Goal: Task Accomplishment & Management: Use online tool/utility

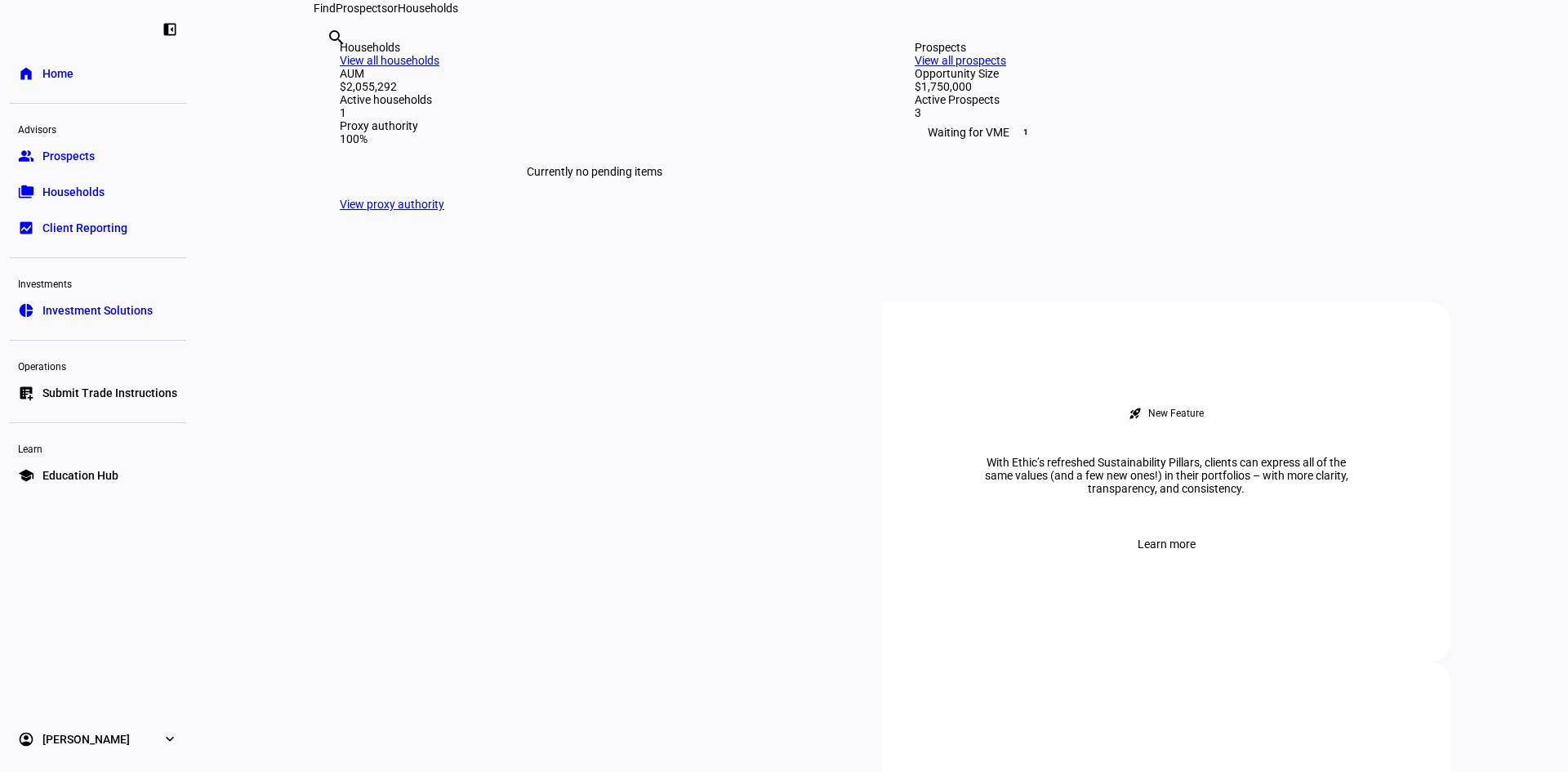
scroll to position [409, 0]
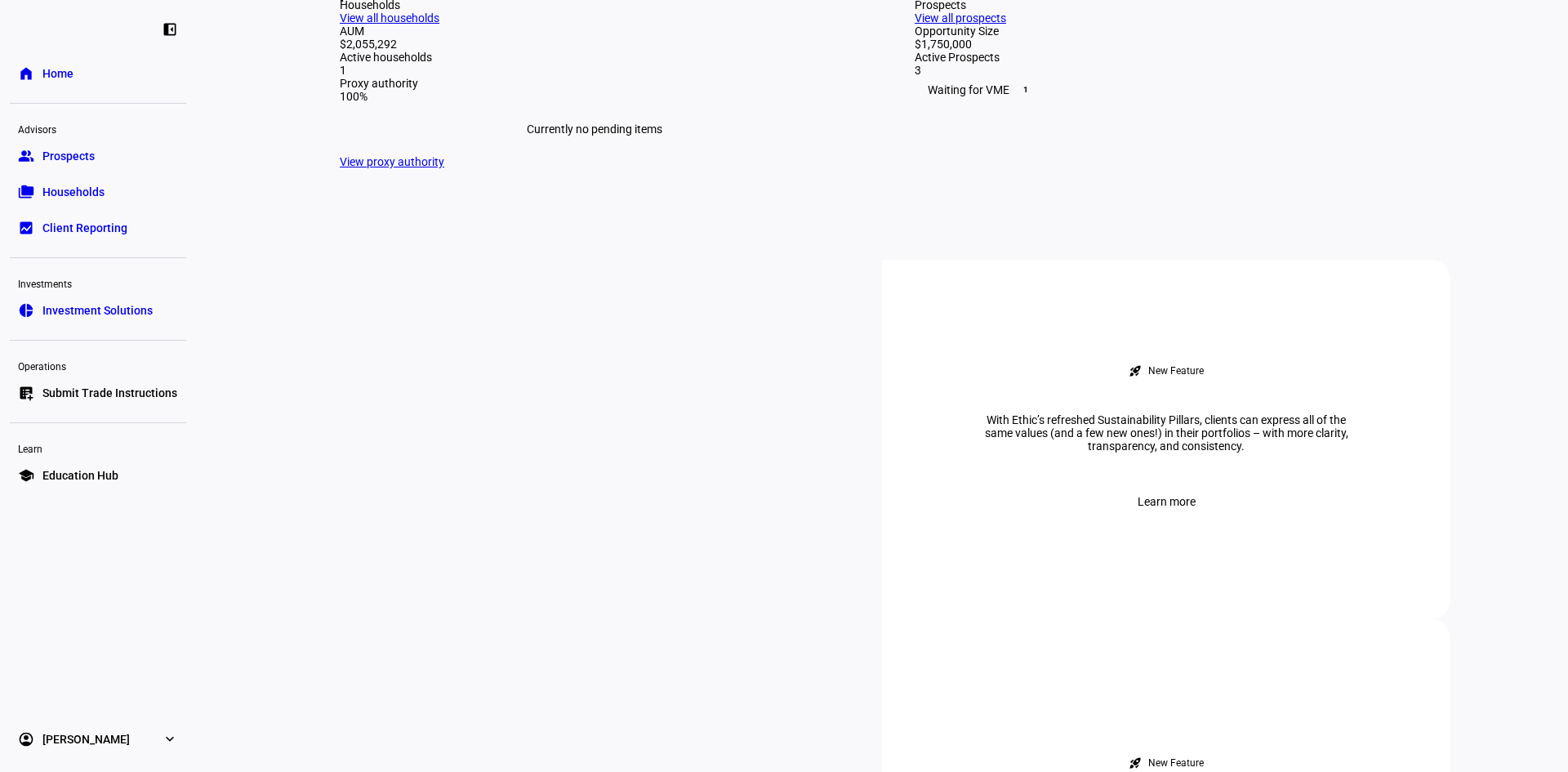
click at [439, 25] on link "View all households" at bounding box center [389, 17] width 99 height 13
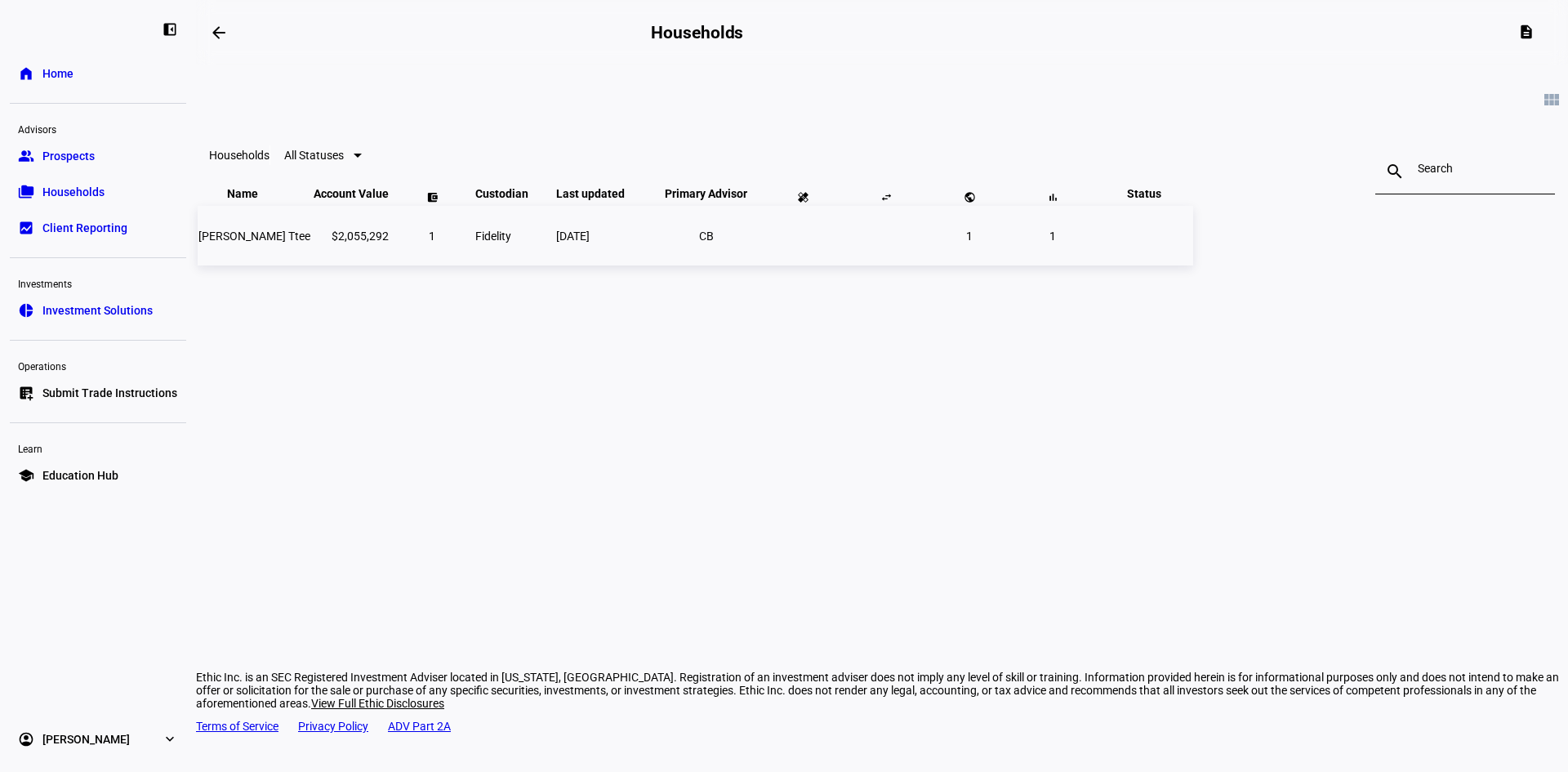
click at [310, 243] on span "[PERSON_NAME] Ttee" at bounding box center [255, 236] width 112 height 13
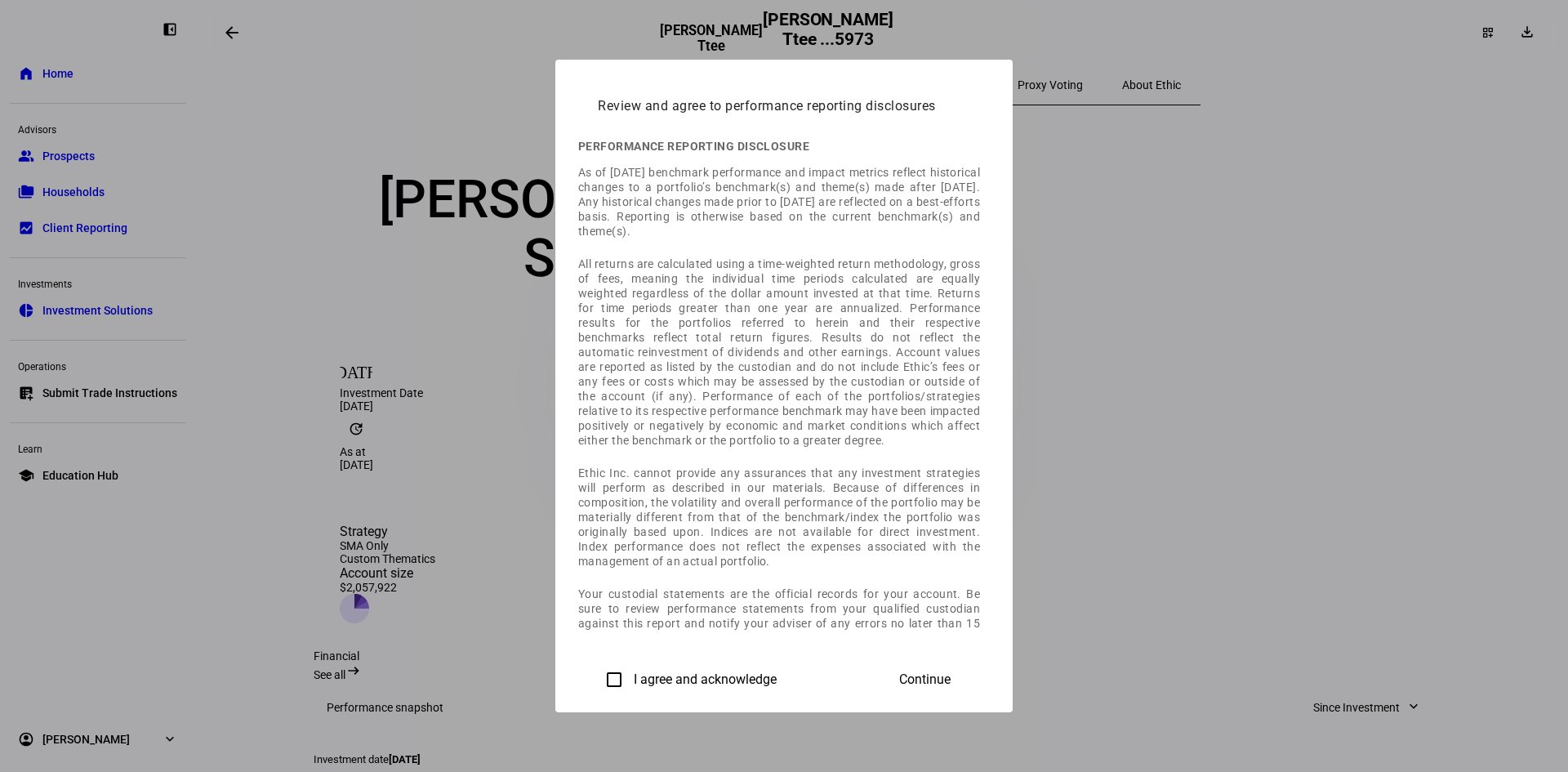
drag, startPoint x: 397, startPoint y: 673, endPoint x: 451, endPoint y: 675, distance: 54.0
click at [598, 672] on input "I agree and acknowledge" at bounding box center [614, 678] width 32 height 32
checkbox input "true"
click at [951, 683] on span "Continue" at bounding box center [925, 679] width 52 height 15
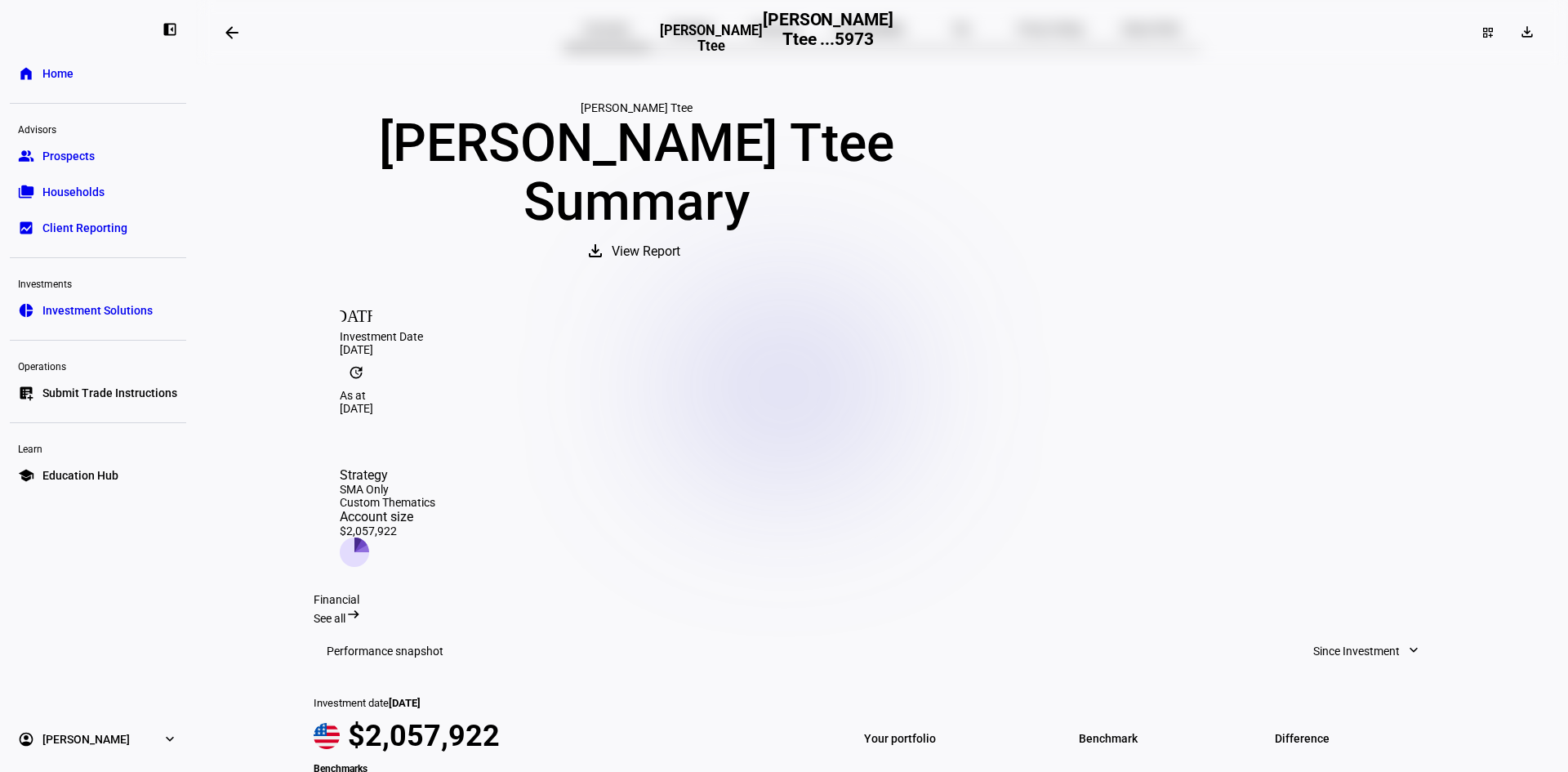
scroll to position [82, 0]
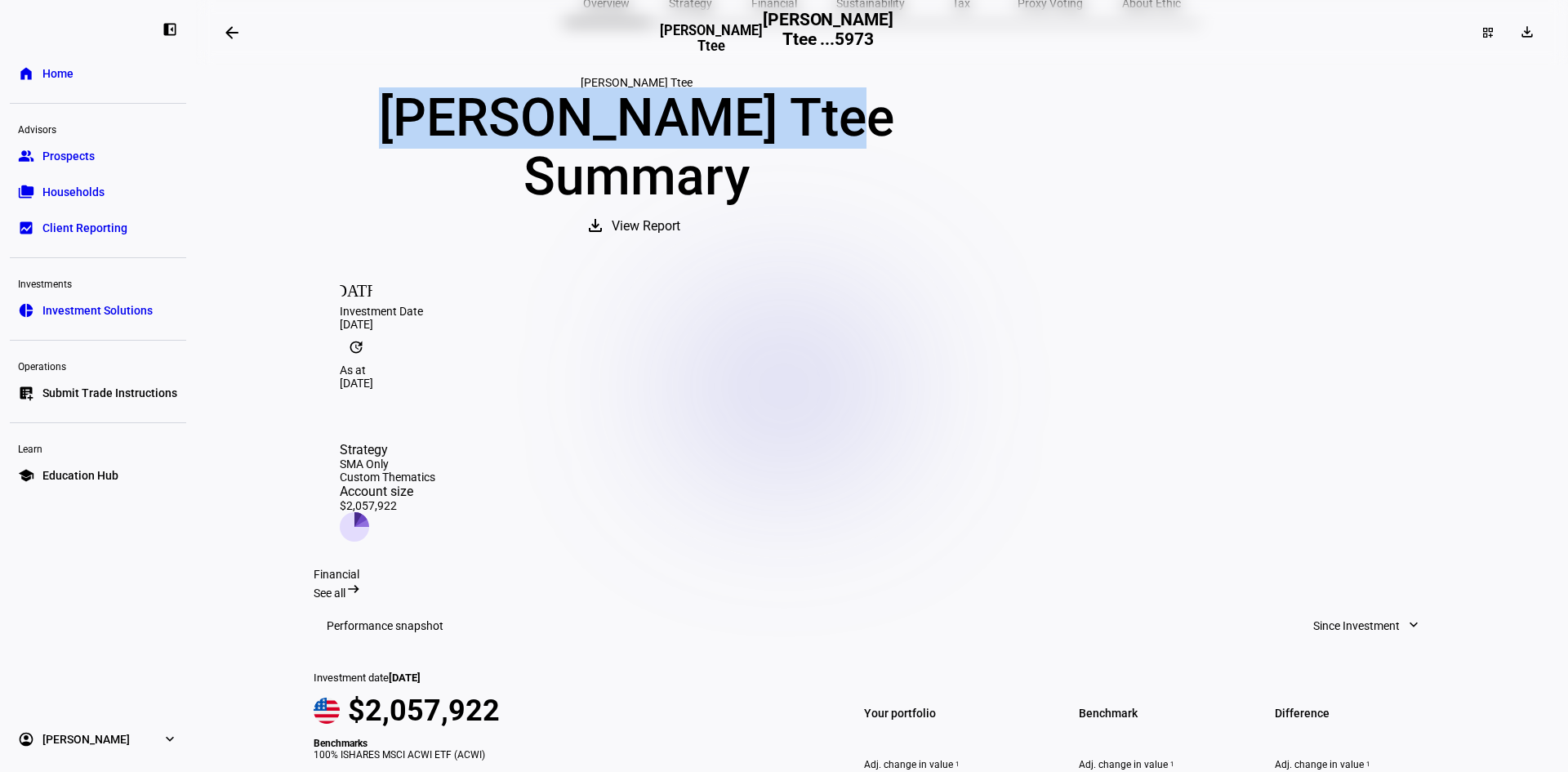
drag, startPoint x: 913, startPoint y: 135, endPoint x: 554, endPoint y: 124, distance: 359.2
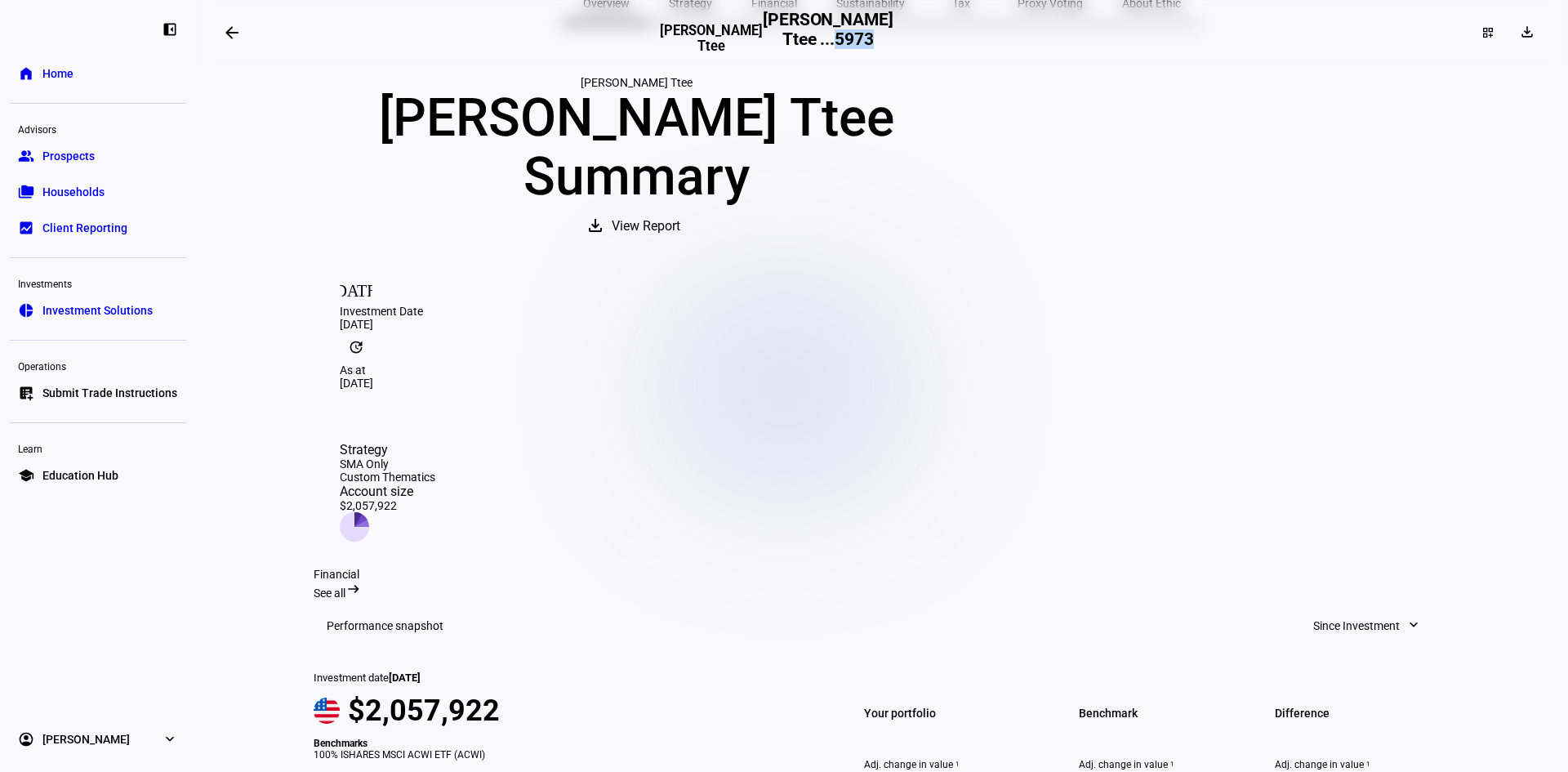
drag, startPoint x: 949, startPoint y: 40, endPoint x: 919, endPoint y: 39, distance: 30.0
click at [919, 39] on div "[PERSON_NAME] Ttee [PERSON_NAME] Ttee ...5973" at bounding box center [882, 33] width 444 height 46
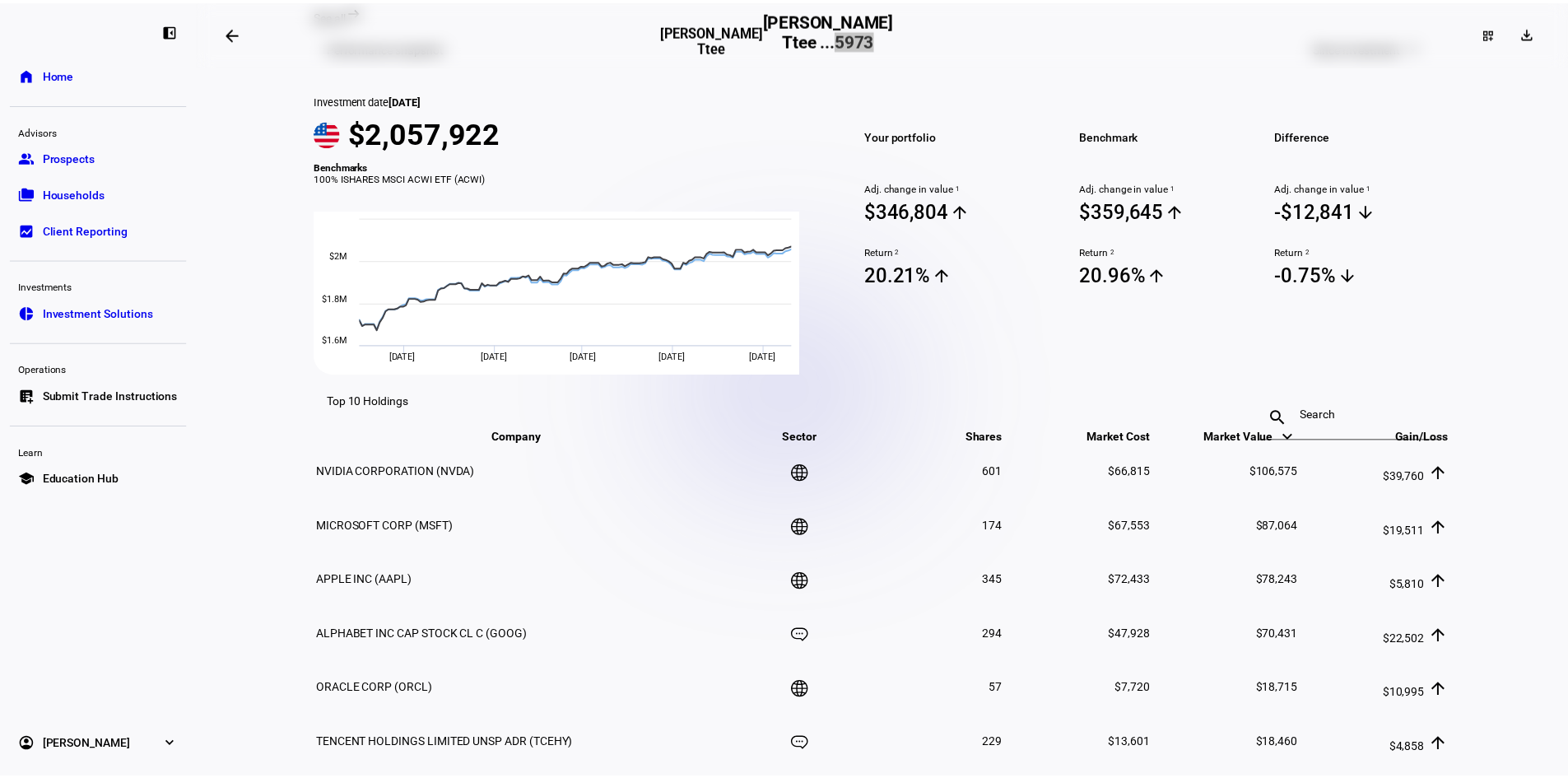
scroll to position [415, 0]
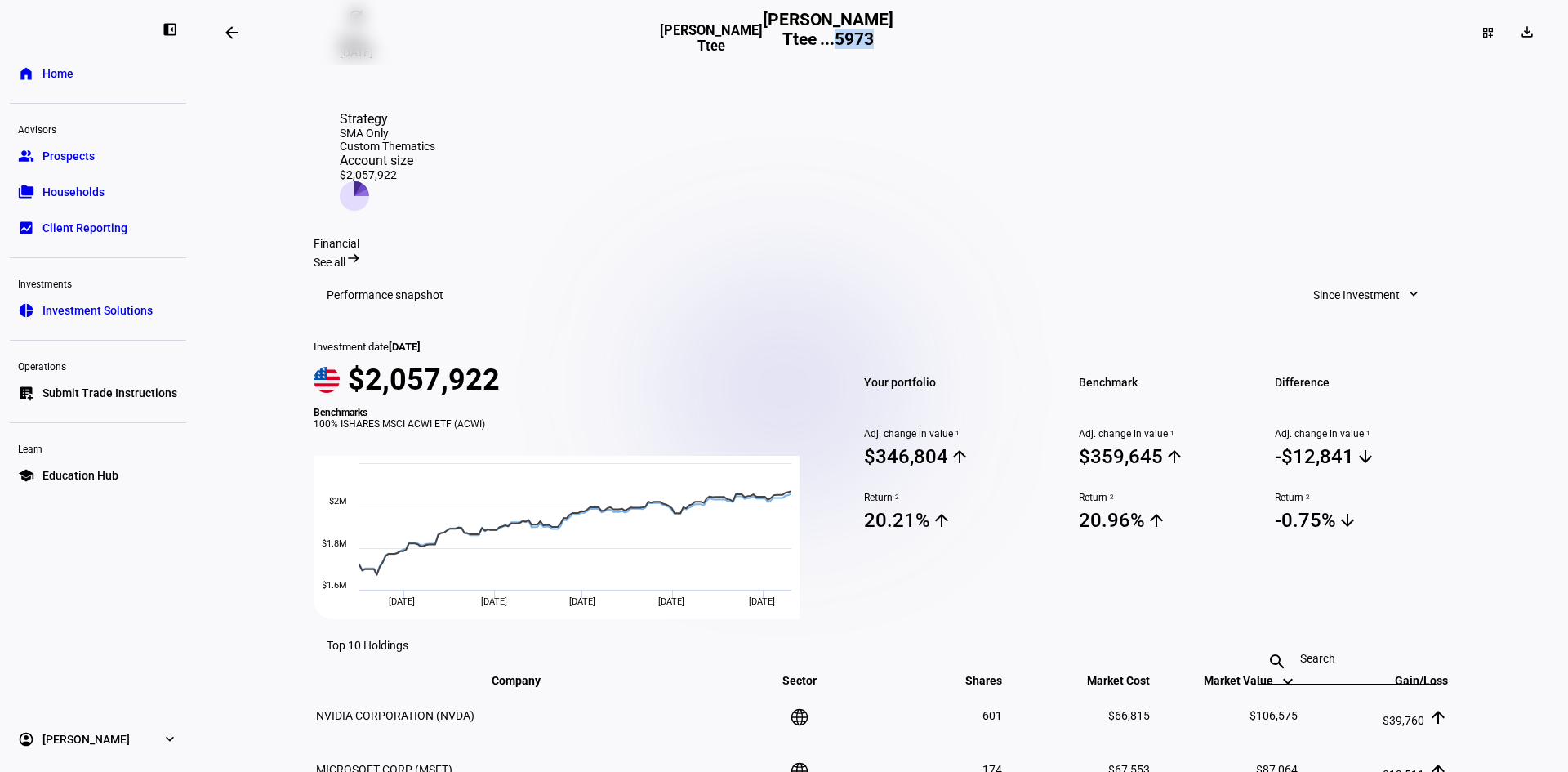
click at [90, 221] on span "Client Reporting" at bounding box center [85, 228] width 85 height 17
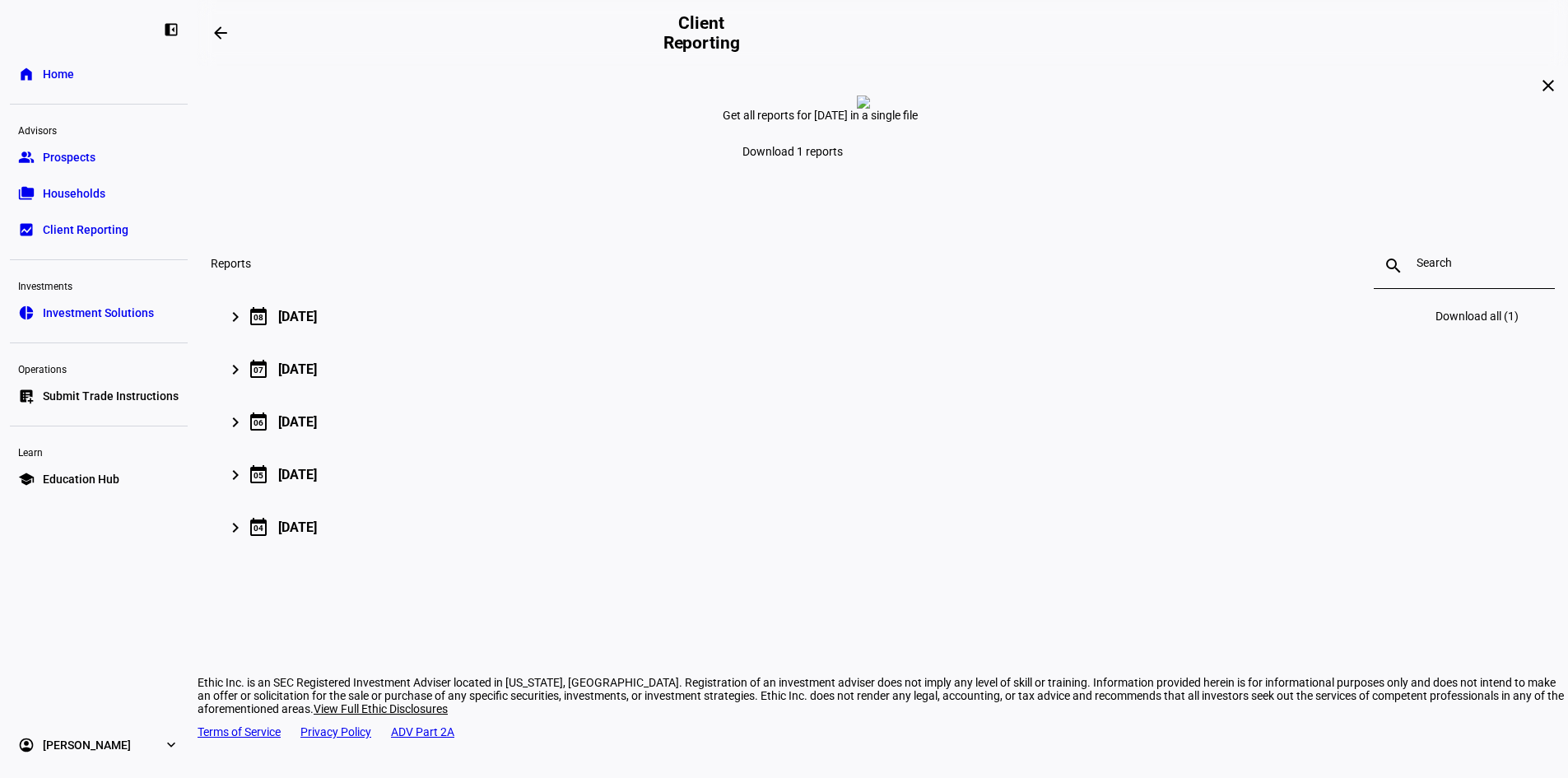
click at [249, 327] on div "keyboard_arrow_right" at bounding box center [239, 316] width 19 height 22
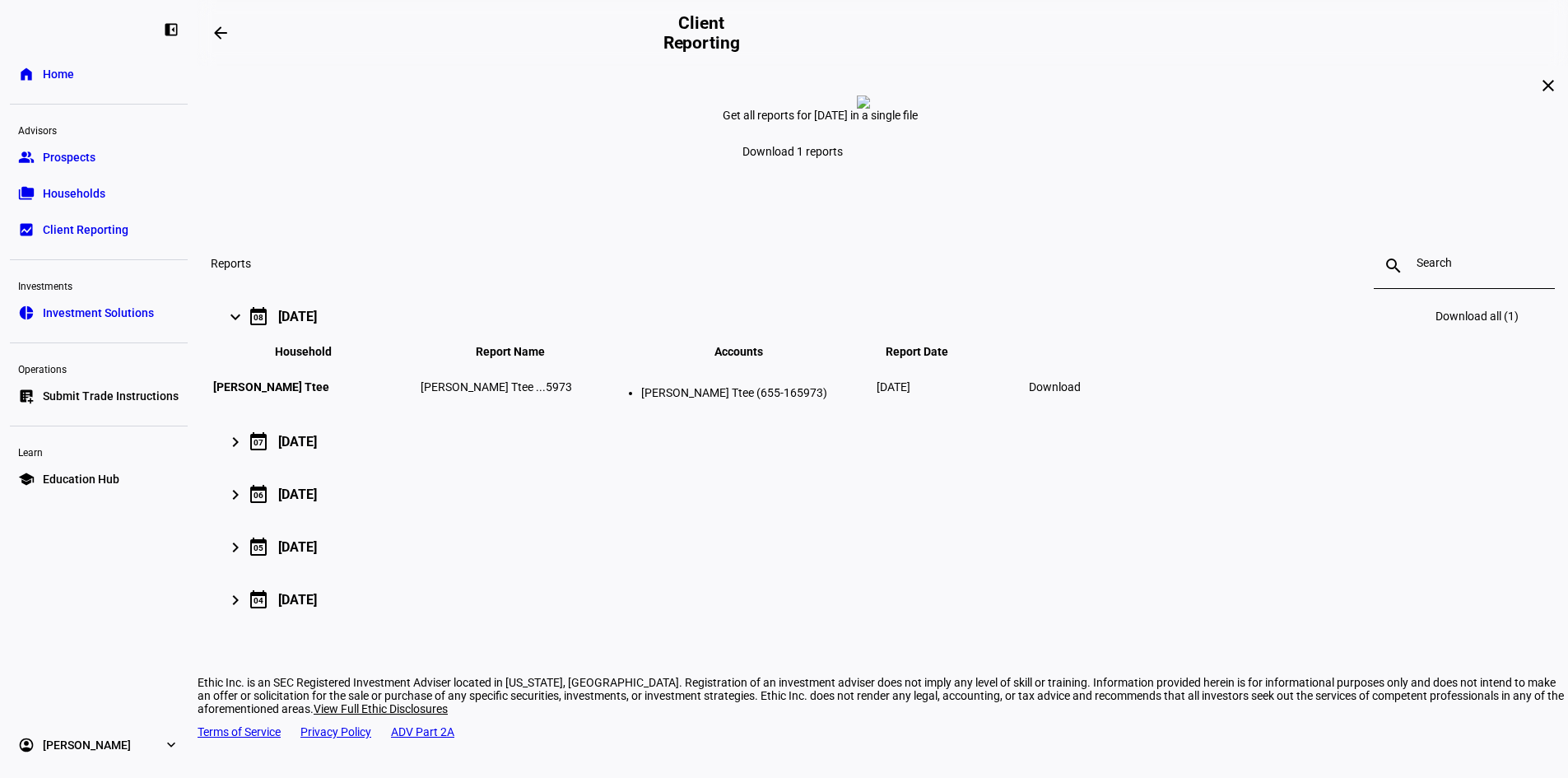
click at [1091, 406] on span at bounding box center [1054, 387] width 71 height 40
click at [79, 226] on span "Client Reporting" at bounding box center [85, 230] width 85 height 17
click at [1538, 96] on mat-icon "close" at bounding box center [1548, 85] width 19 height 19
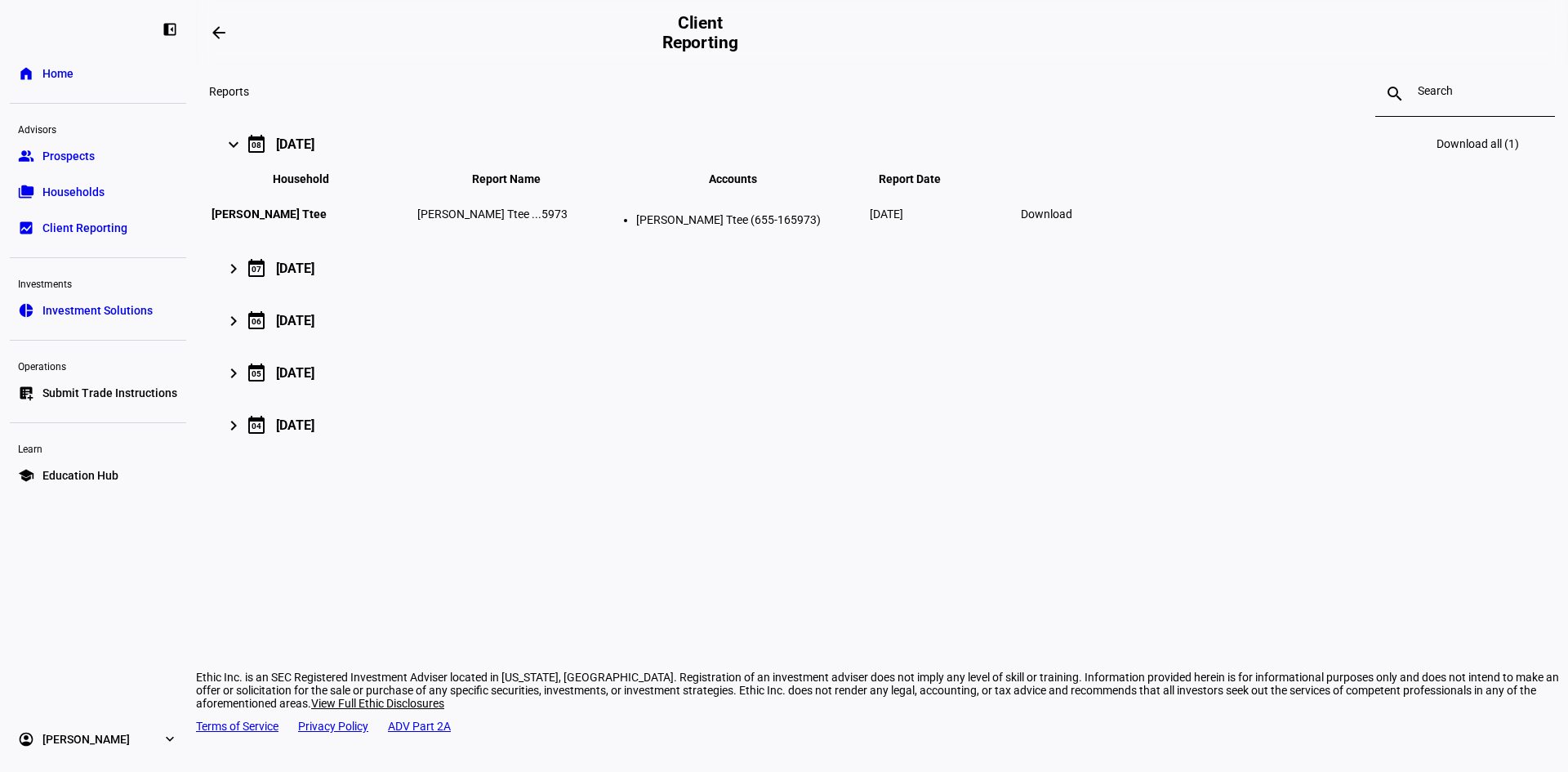
click at [218, 37] on mat-icon "arrow_backwards" at bounding box center [218, 32] width 19 height 19
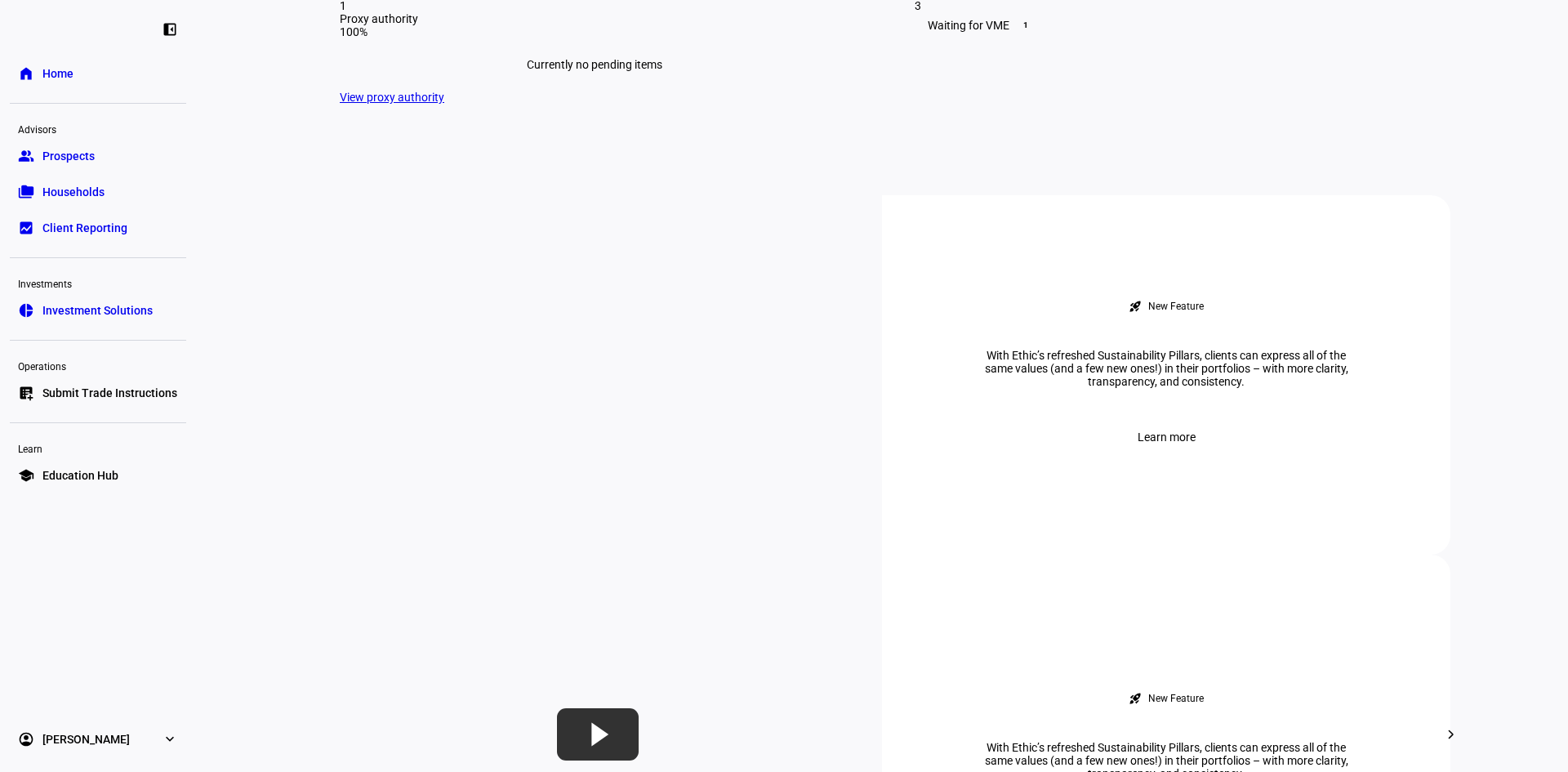
scroll to position [571, 0]
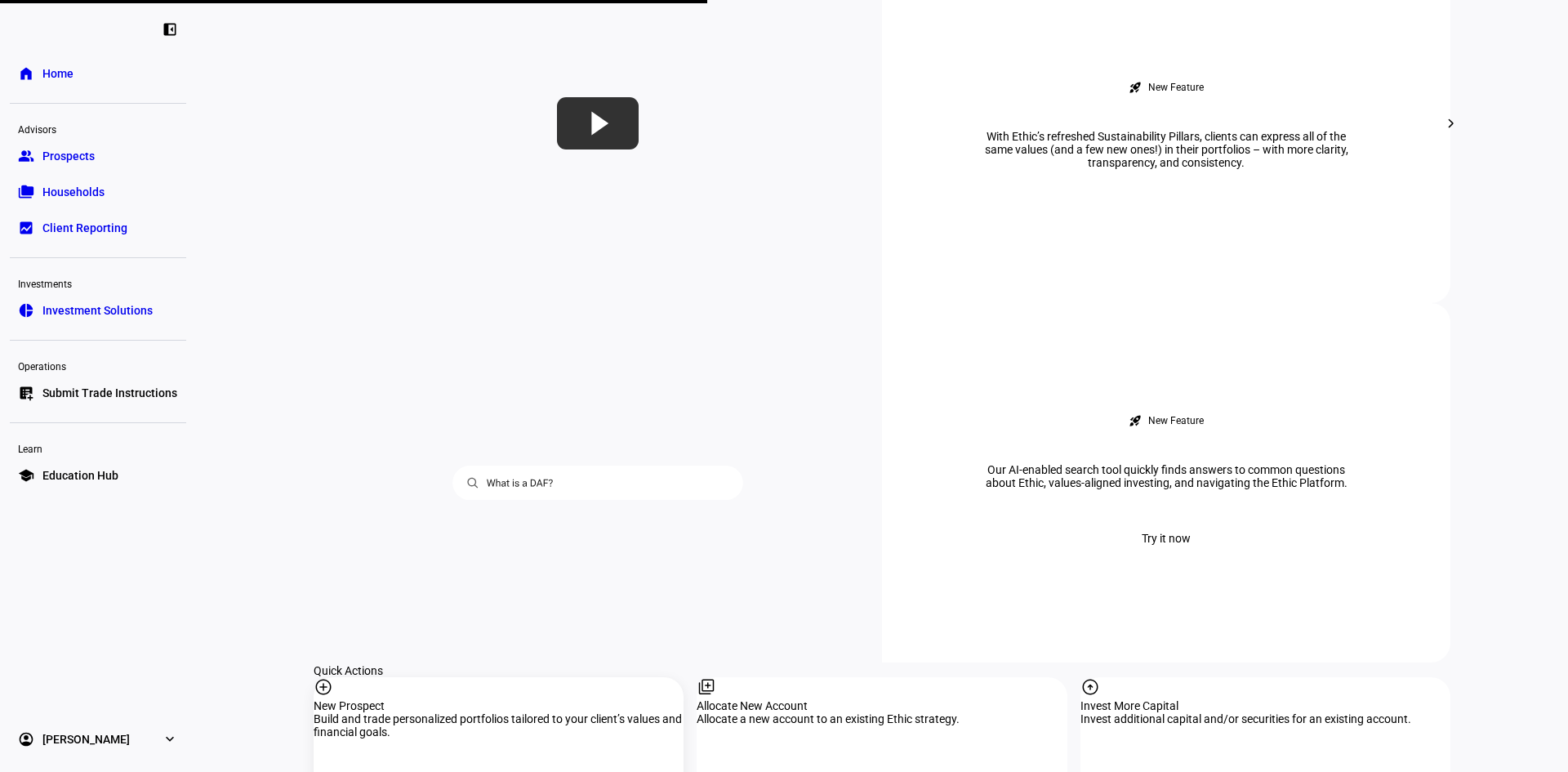
scroll to position [1143, 0]
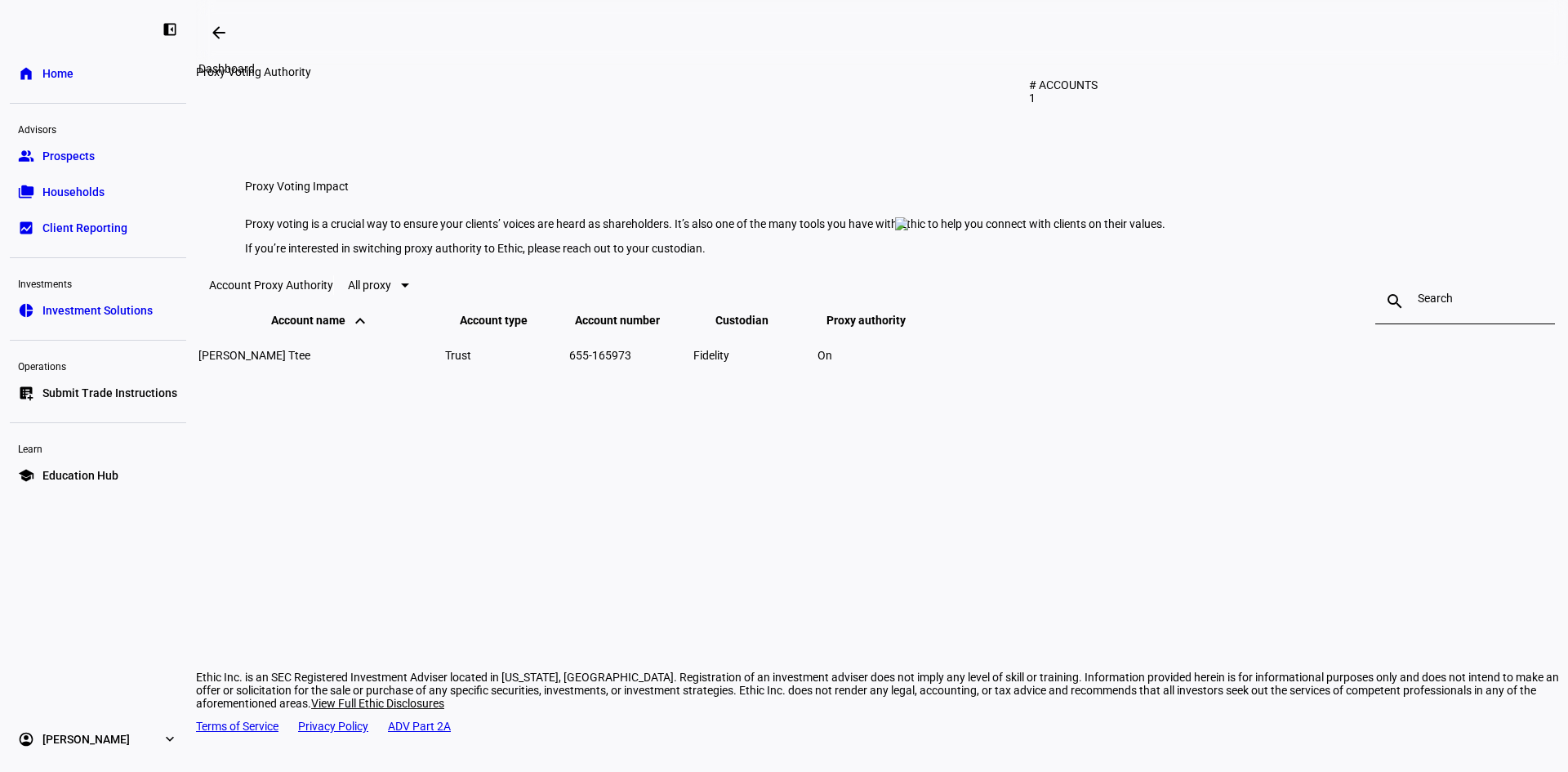
click at [234, 36] on span at bounding box center [219, 32] width 40 height 40
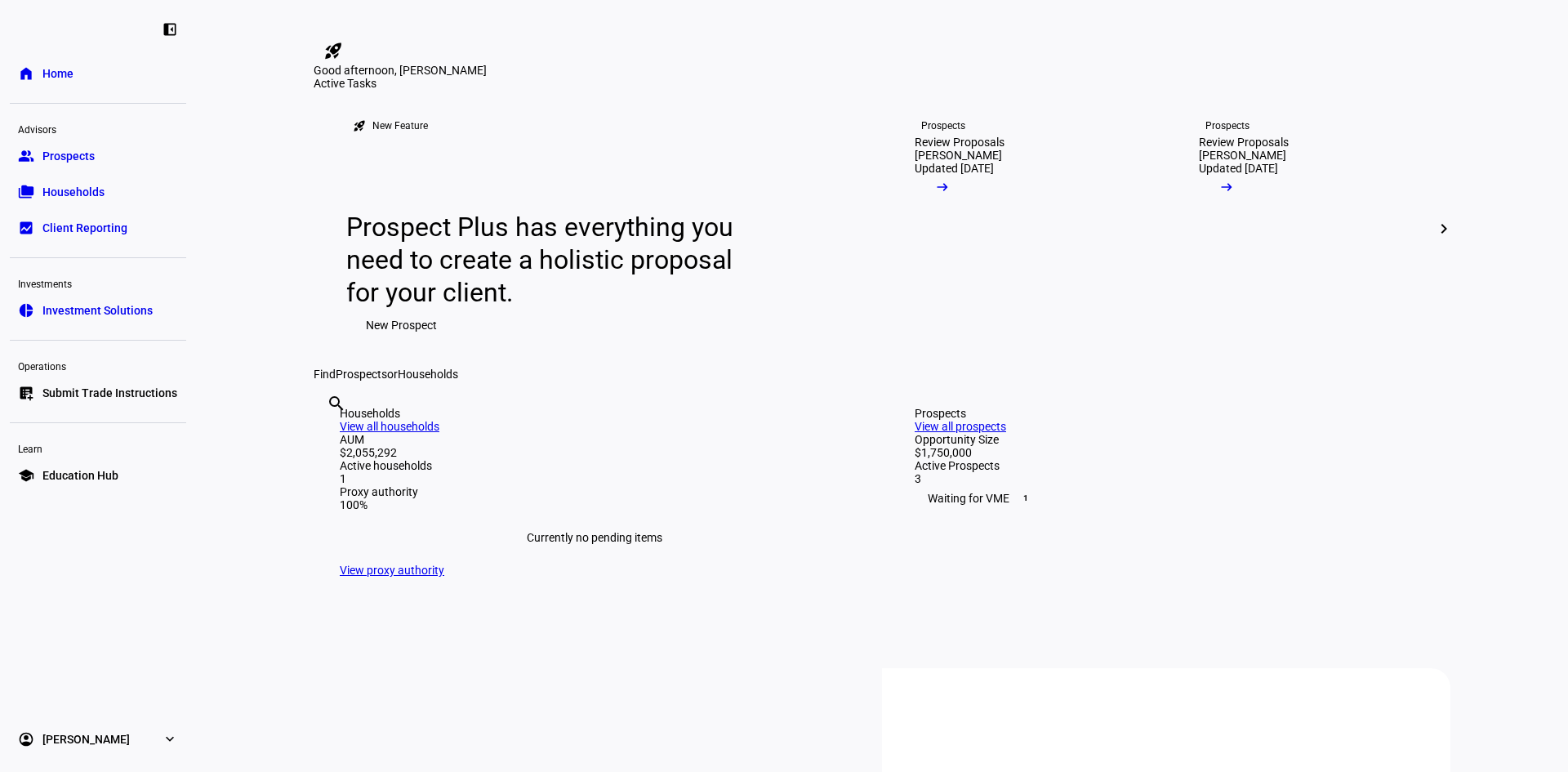
scroll to position [409, 0]
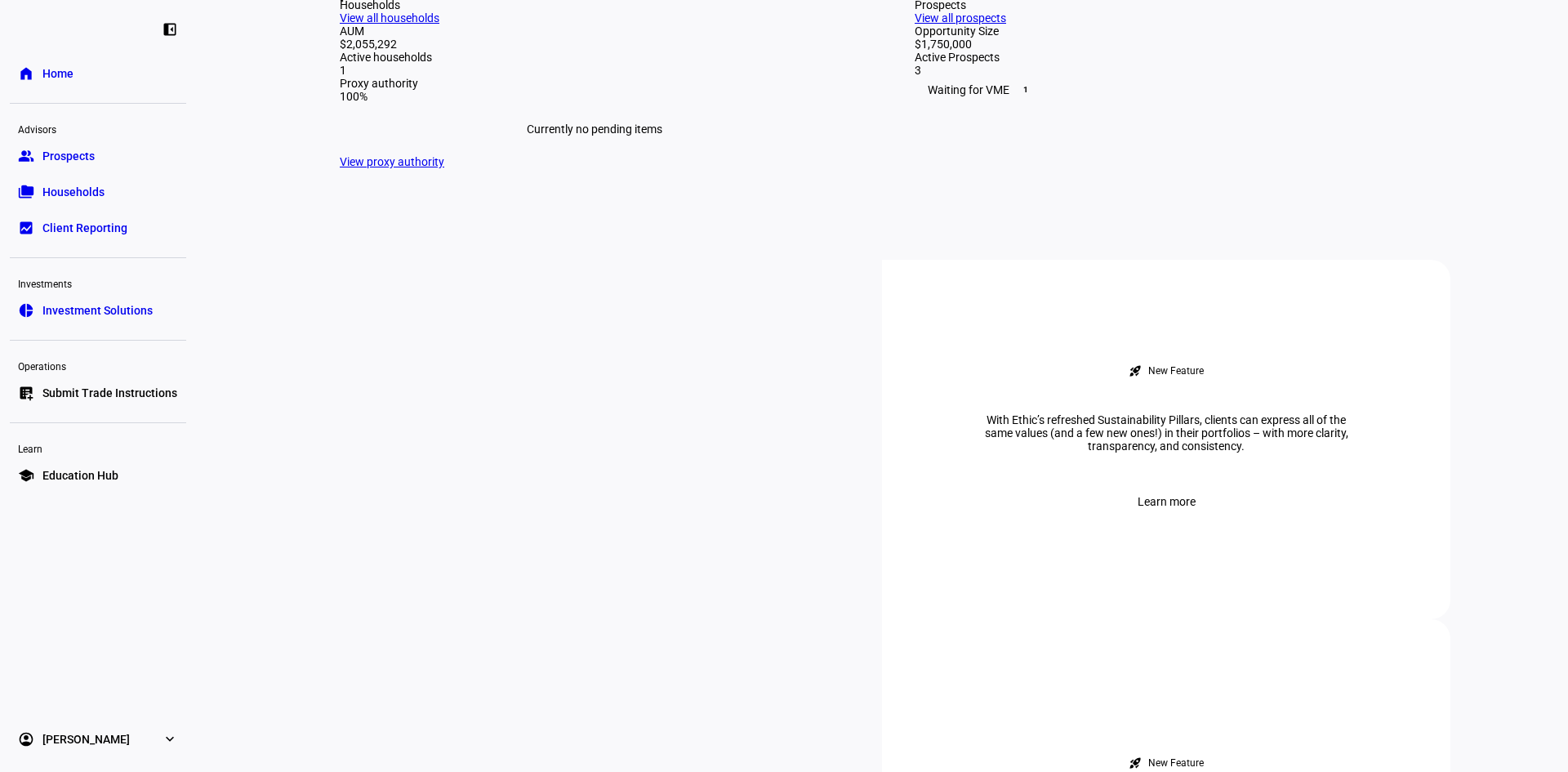
click at [439, 25] on link "View all households" at bounding box center [389, 17] width 99 height 13
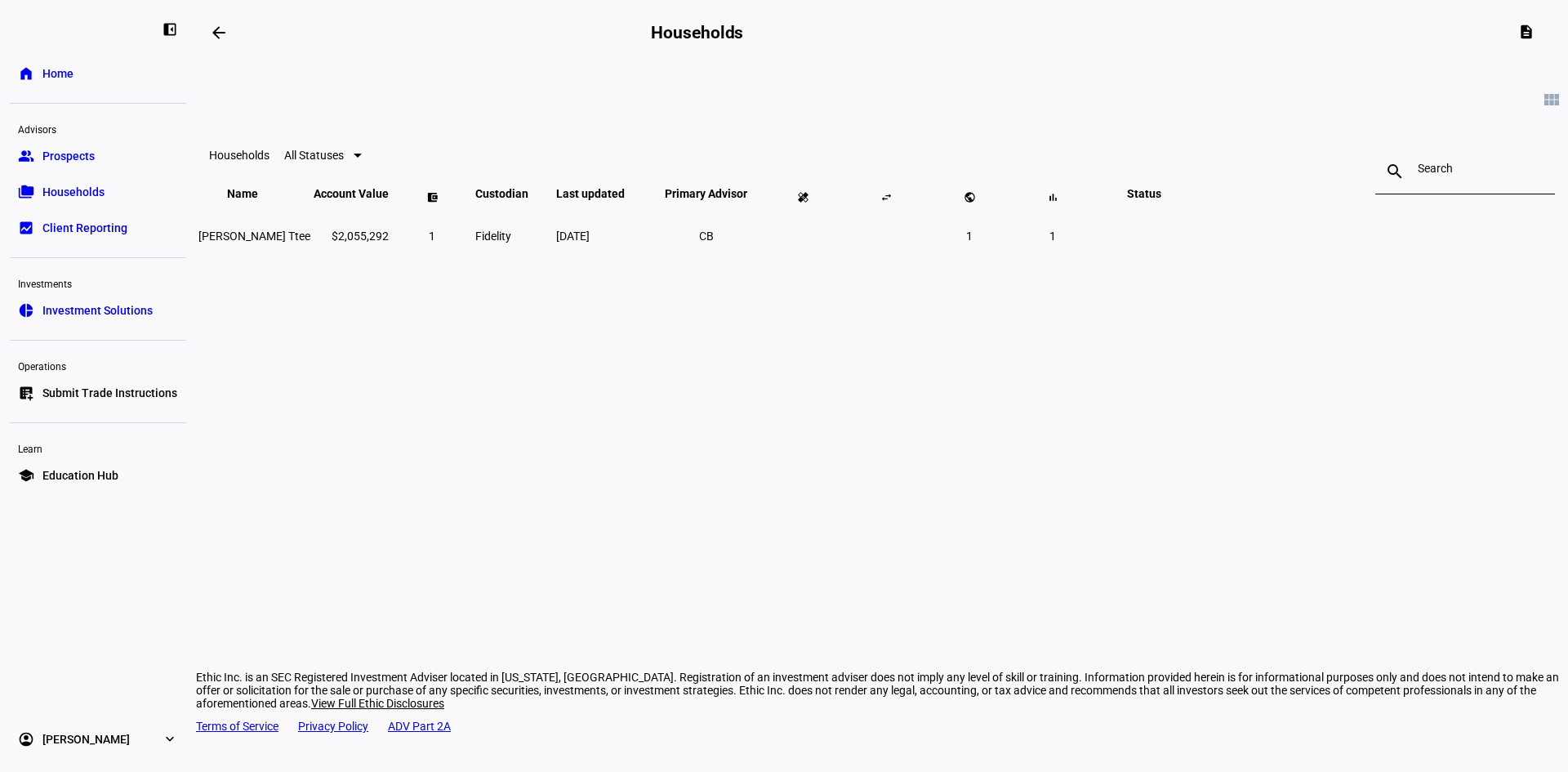
click at [344, 162] on span "All Statuses" at bounding box center [314, 155] width 60 height 13
click at [583, 173] on div at bounding box center [784, 386] width 1568 height 772
click at [84, 312] on span "Investment Solutions" at bounding box center [98, 310] width 110 height 17
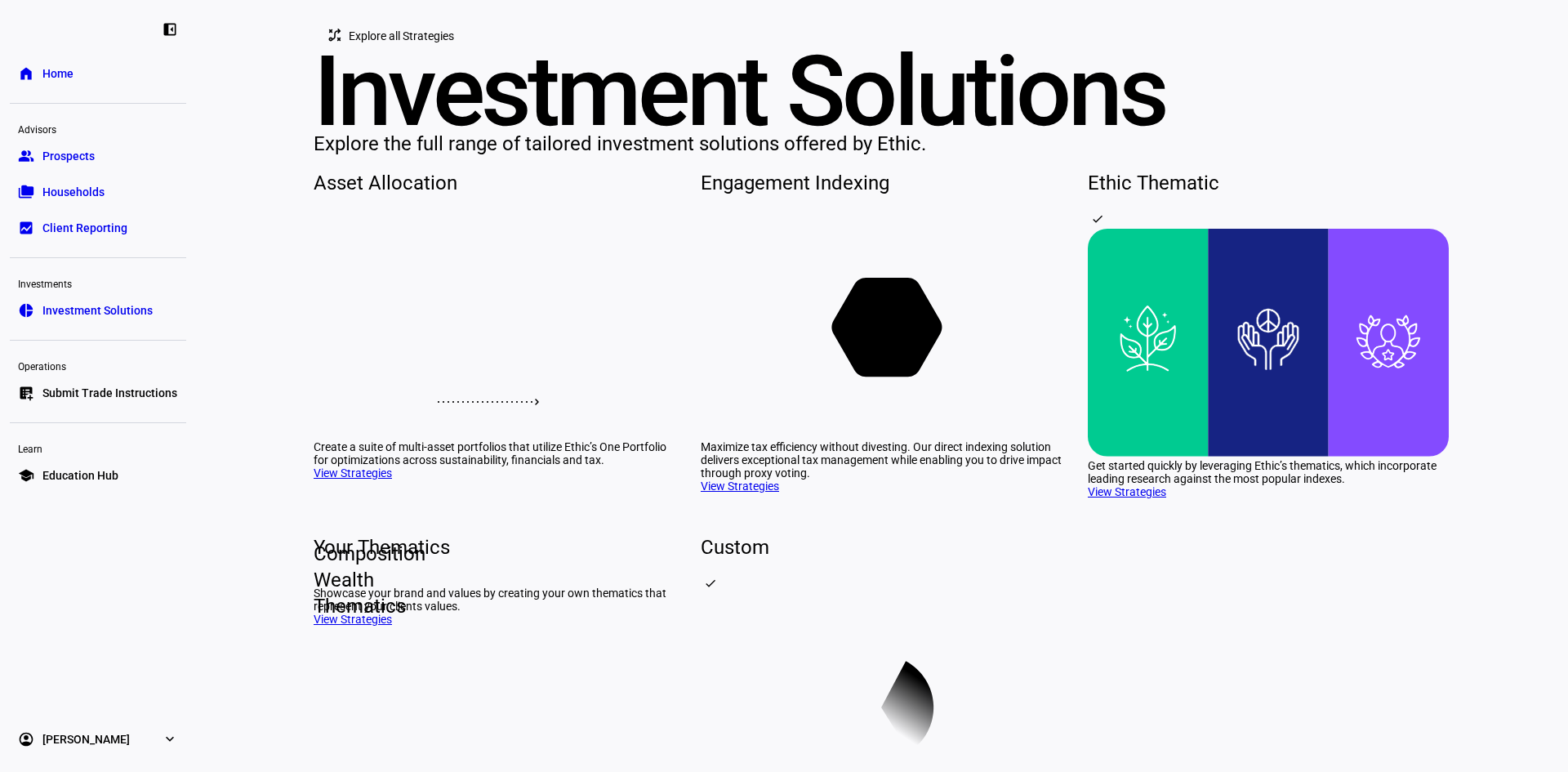
click at [129, 394] on span "Submit Trade Instructions" at bounding box center [110, 393] width 134 height 17
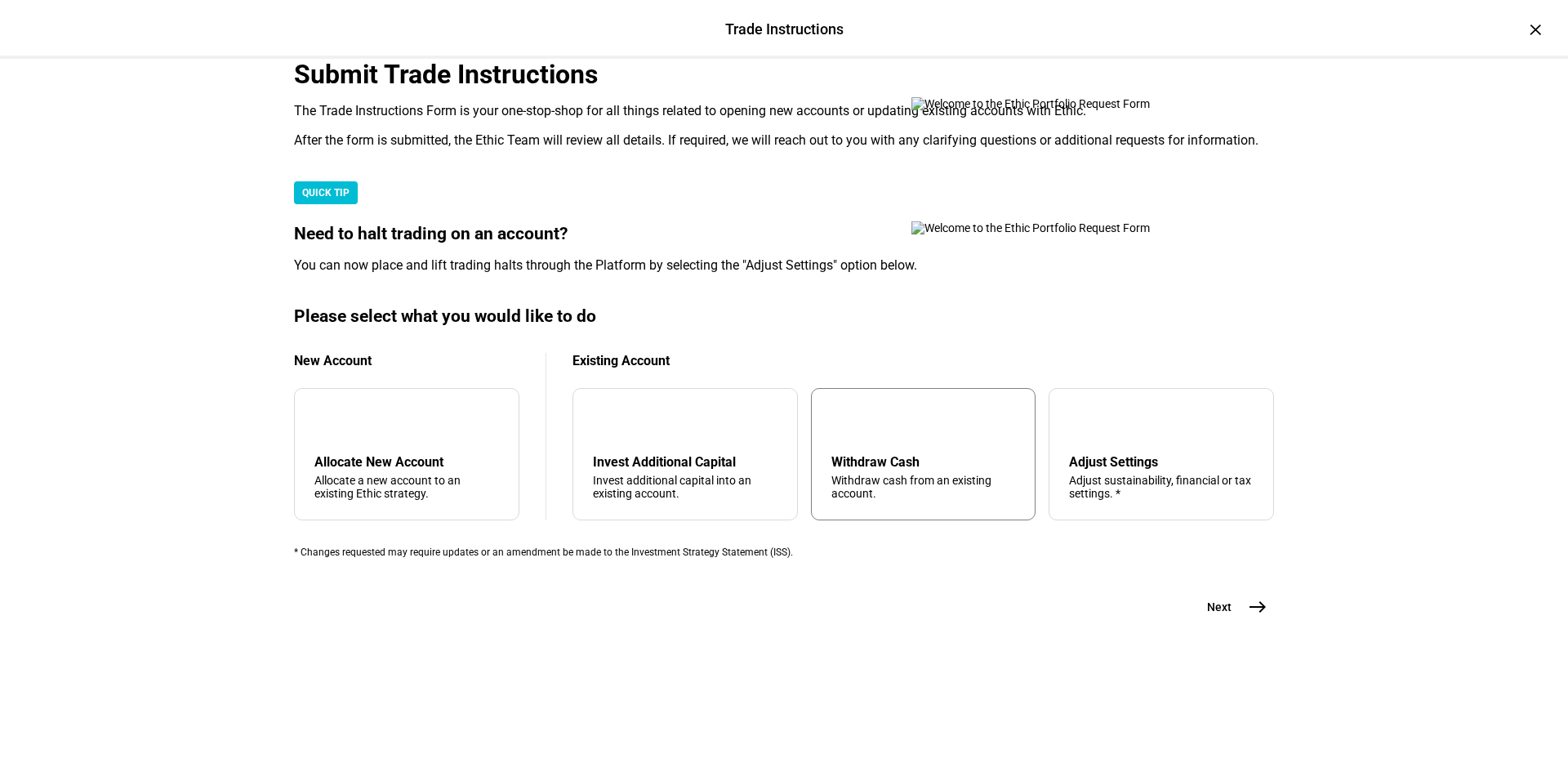
scroll to position [367, 0]
